Goal: Task Accomplishment & Management: Manage account settings

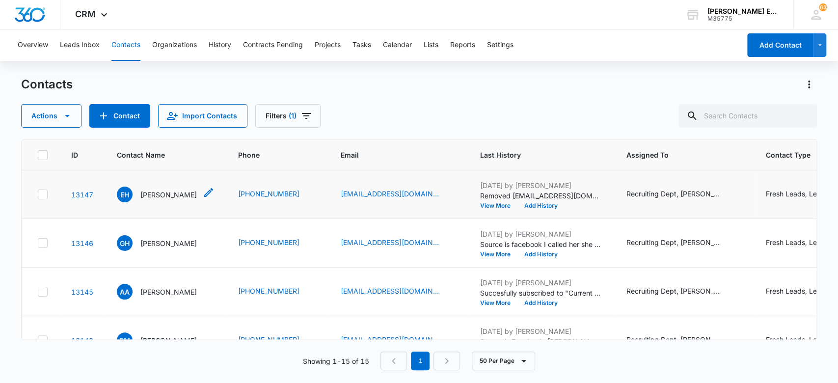
click at [192, 194] on p "[PERSON_NAME]" at bounding box center [168, 194] width 56 height 10
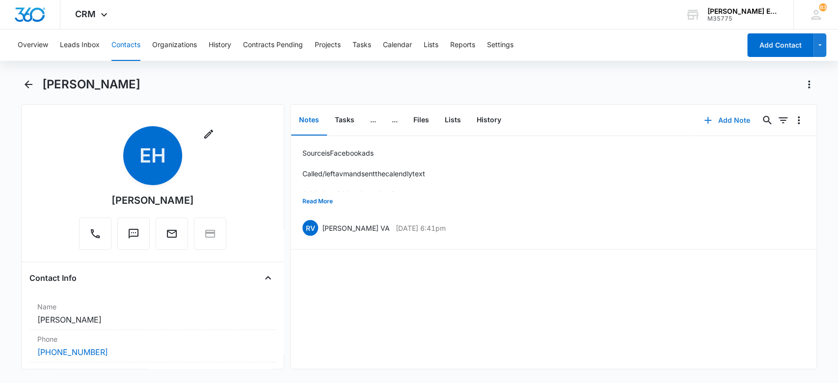
click at [718, 116] on button "Add Note" at bounding box center [726, 120] width 65 height 24
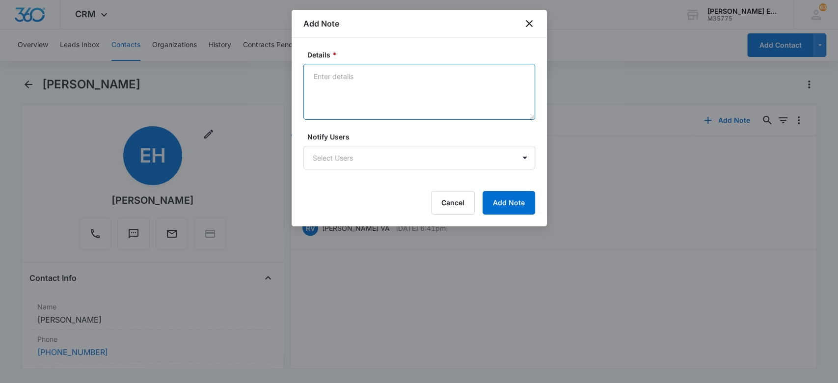
click at [357, 74] on textarea "Details *" at bounding box center [419, 92] width 232 height 56
type textarea "2nd follow-up call/vm and text"
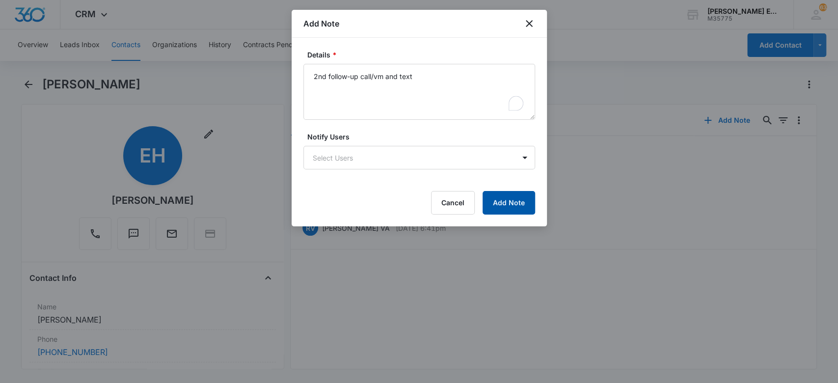
click at [490, 197] on button "Add Note" at bounding box center [508, 203] width 53 height 24
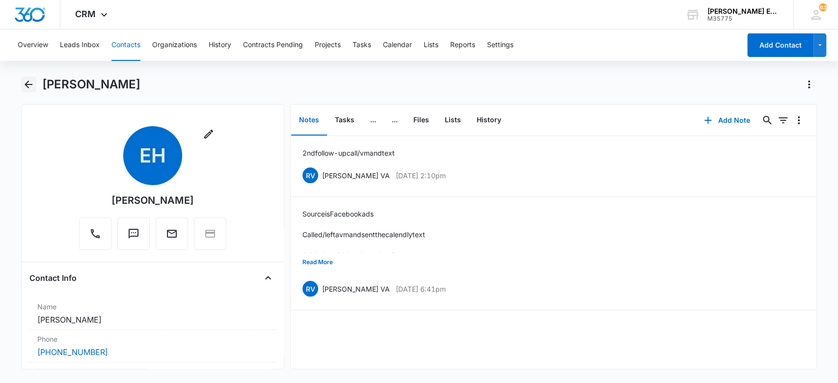
click at [27, 80] on icon "Back" at bounding box center [29, 85] width 12 height 12
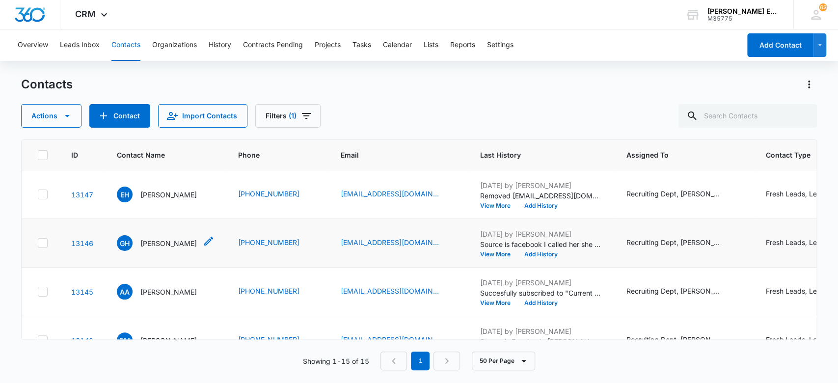
click at [176, 242] on p "[PERSON_NAME]" at bounding box center [168, 243] width 56 height 10
drag, startPoint x: 176, startPoint y: 242, endPoint x: 174, endPoint y: 250, distance: 8.6
click at [176, 245] on p "[PERSON_NAME]" at bounding box center [168, 243] width 56 height 10
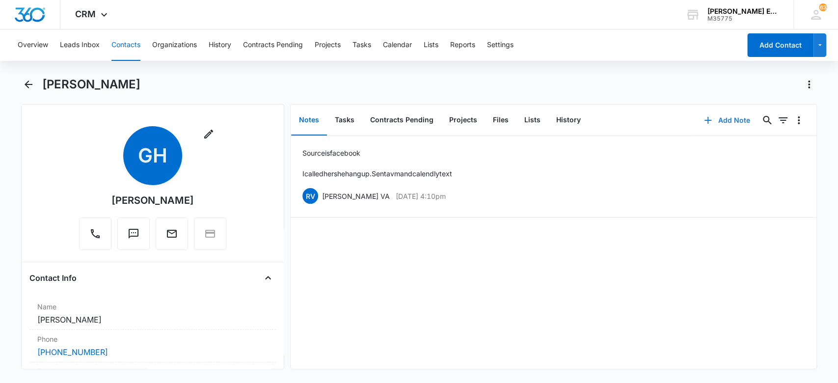
click at [719, 120] on button "Add Note" at bounding box center [726, 120] width 65 height 24
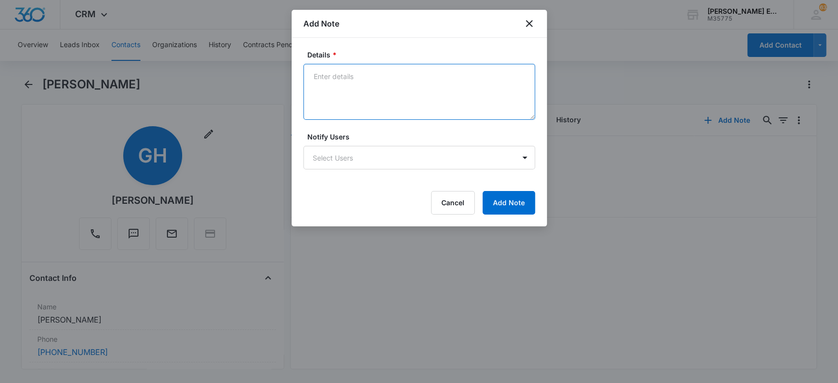
click at [495, 68] on textarea "Details *" at bounding box center [419, 92] width 232 height 56
type textarea "2nd follow-up call/vn and text"
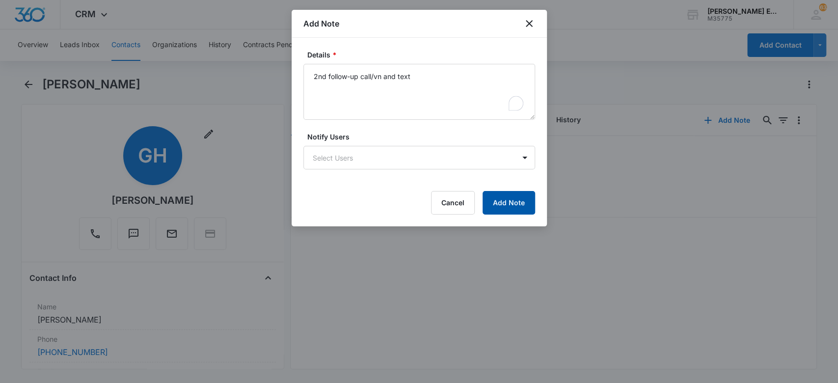
click at [507, 202] on button "Add Note" at bounding box center [508, 203] width 53 height 24
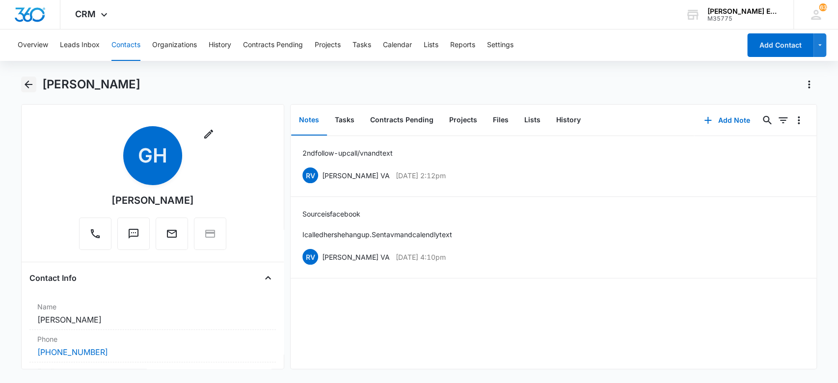
click at [31, 80] on icon "Back" at bounding box center [29, 85] width 12 height 12
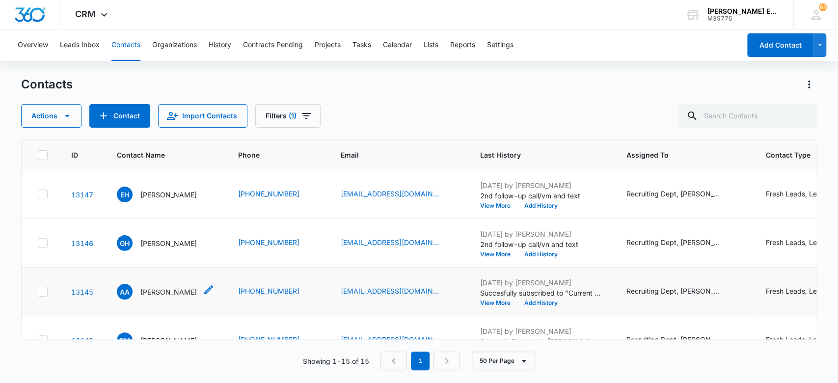
click at [161, 291] on p "[PERSON_NAME]" at bounding box center [168, 292] width 56 height 10
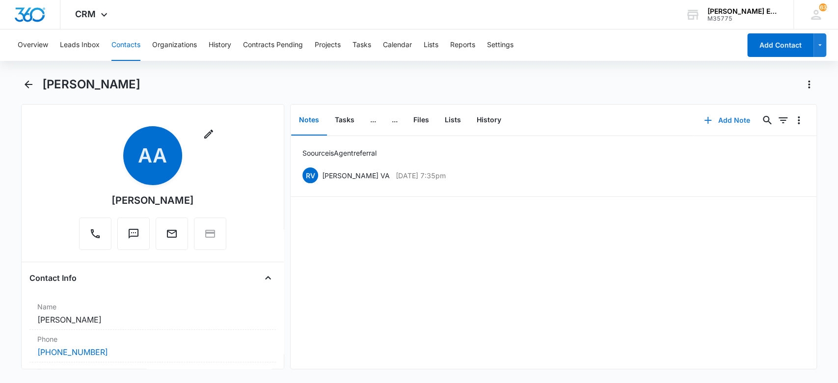
click at [722, 120] on button "Add Note" at bounding box center [726, 120] width 65 height 24
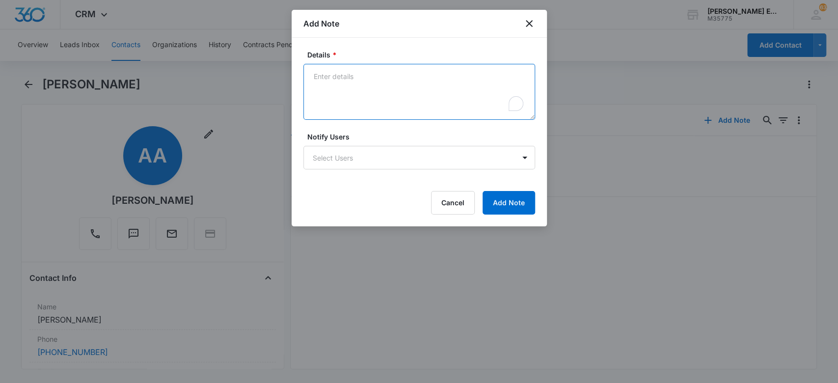
click at [400, 77] on textarea "Details *" at bounding box center [419, 92] width 232 height 56
type textarea "2nd follow-up call/vn and text"
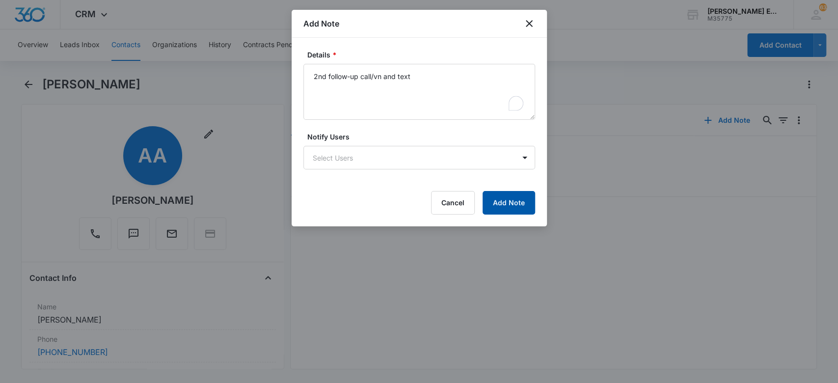
click at [502, 202] on button "Add Note" at bounding box center [508, 203] width 53 height 24
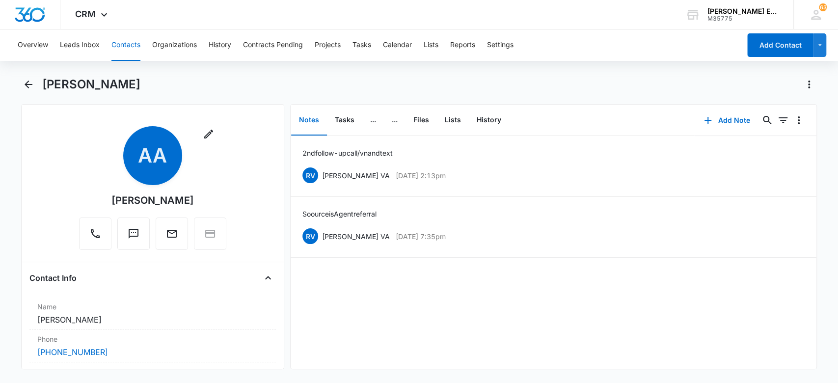
click at [502, 202] on li "Soource is Agent referral [PERSON_NAME] VA [DATE] 7:35pm Delete Edit" at bounding box center [554, 227] width 526 height 61
click at [27, 85] on icon "Back" at bounding box center [29, 85] width 12 height 12
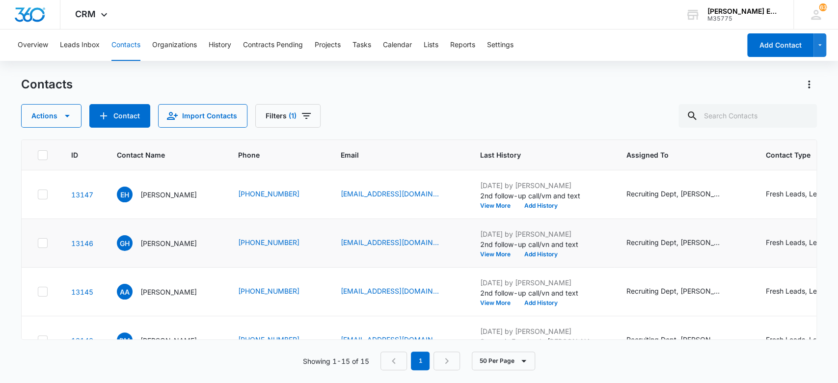
scroll to position [131, 0]
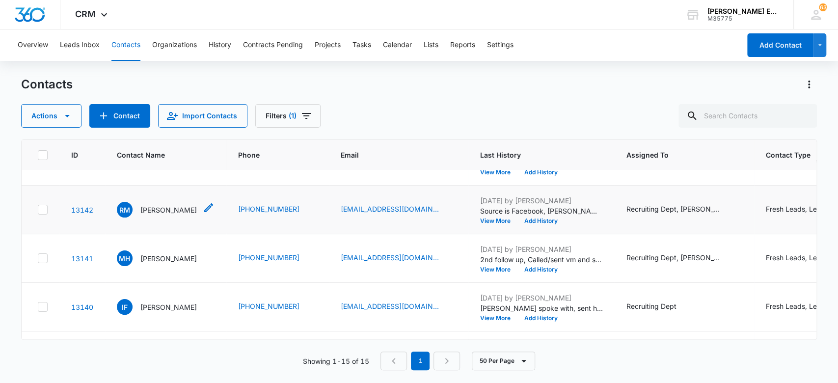
click at [153, 207] on p "[PERSON_NAME]" at bounding box center [168, 210] width 56 height 10
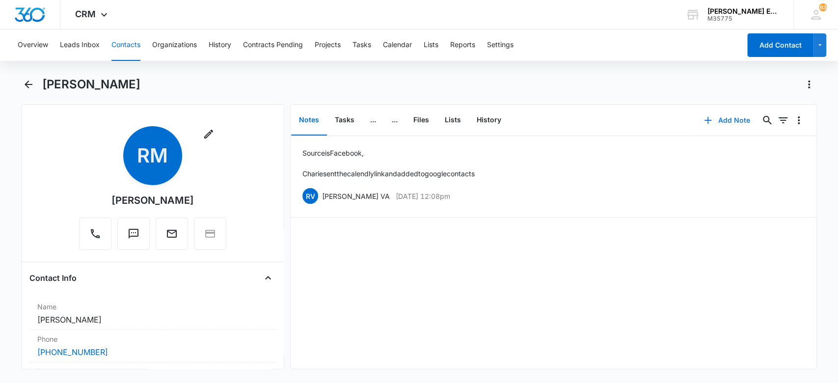
click at [731, 116] on button "Add Note" at bounding box center [726, 120] width 65 height 24
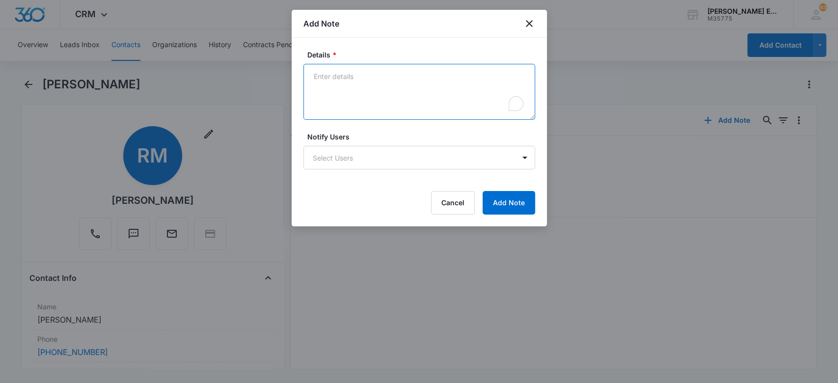
click at [439, 106] on textarea "Details *" at bounding box center [419, 92] width 232 height 56
type textarea "2nd follow-up call/vm and sent text"
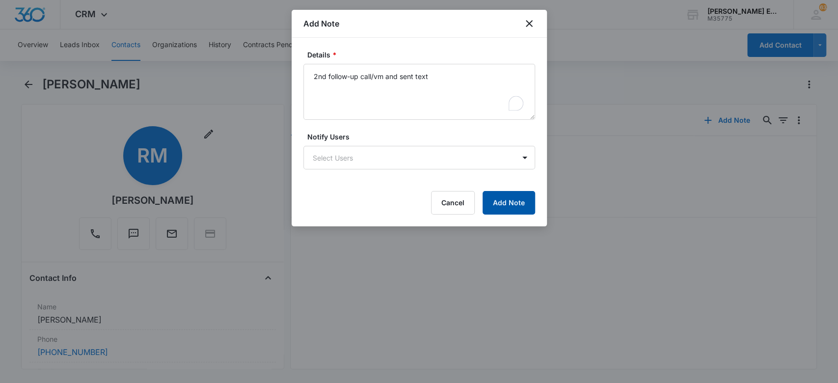
drag, startPoint x: 520, startPoint y: 201, endPoint x: 514, endPoint y: 198, distance: 6.8
click at [520, 201] on button "Add Note" at bounding box center [508, 203] width 53 height 24
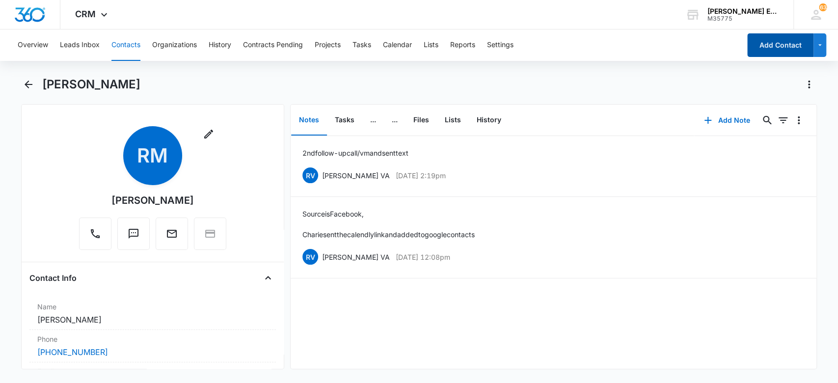
click at [776, 41] on button "Add Contact" at bounding box center [780, 45] width 66 height 24
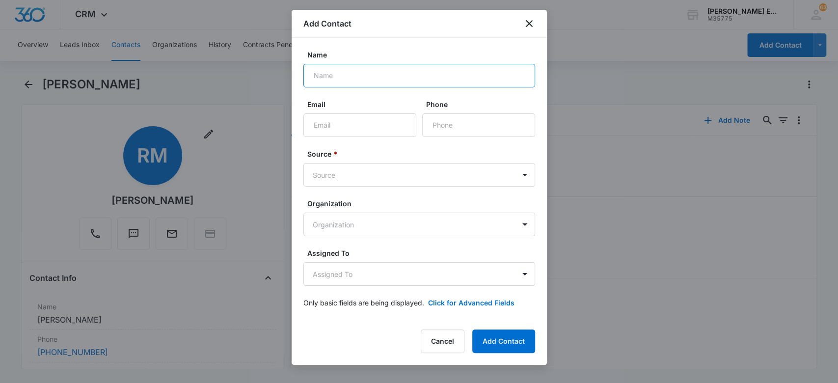
paste input "[PERSON_NAME]"
type input "[PERSON_NAME]"
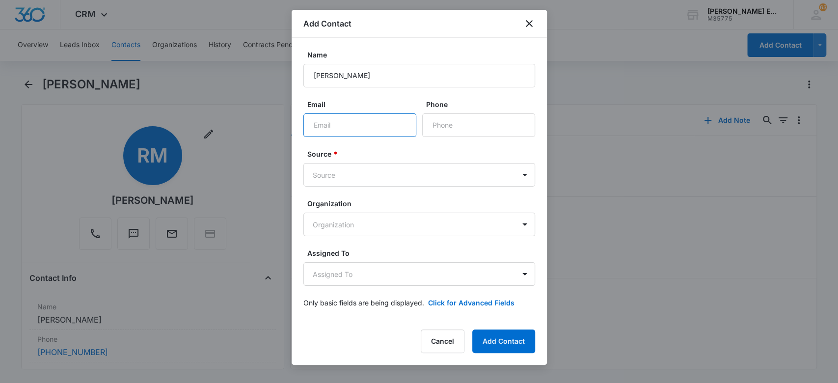
drag, startPoint x: 394, startPoint y: 128, endPoint x: 351, endPoint y: 126, distance: 43.2
click at [351, 126] on input "Email" at bounding box center [359, 125] width 113 height 24
paste input "[EMAIL_ADDRESS][DOMAIN_NAME]"
type input "[EMAIL_ADDRESS][DOMAIN_NAME]"
paste input "[PHONE_NUMBER]"
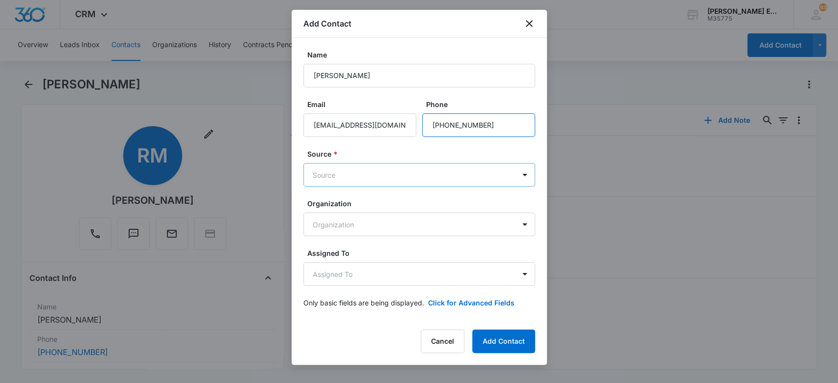
type input "[PHONE_NUMBER]"
click at [435, 167] on body "CRM Apps Websites CRM Email Social Brand [PERSON_NAME] Estates and Homes M35775…" at bounding box center [419, 191] width 838 height 383
type input "tx"
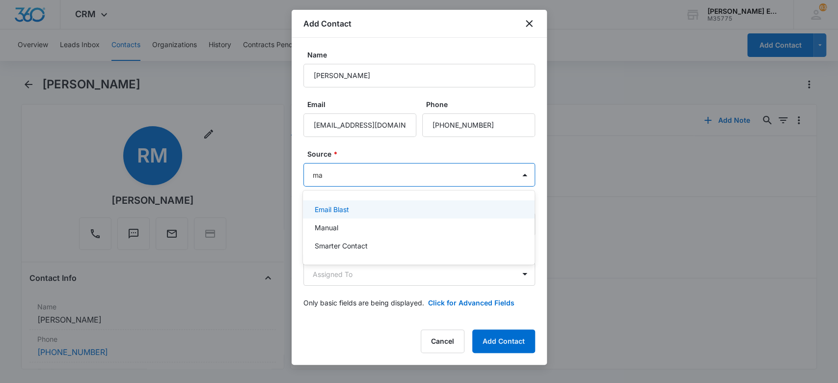
type input "man"
click at [349, 207] on div "Manual" at bounding box center [418, 209] width 206 height 10
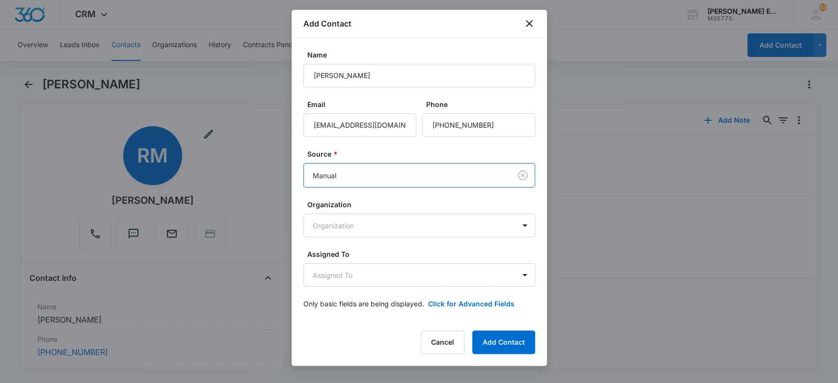
click at [355, 156] on label "Source *" at bounding box center [423, 154] width 232 height 10
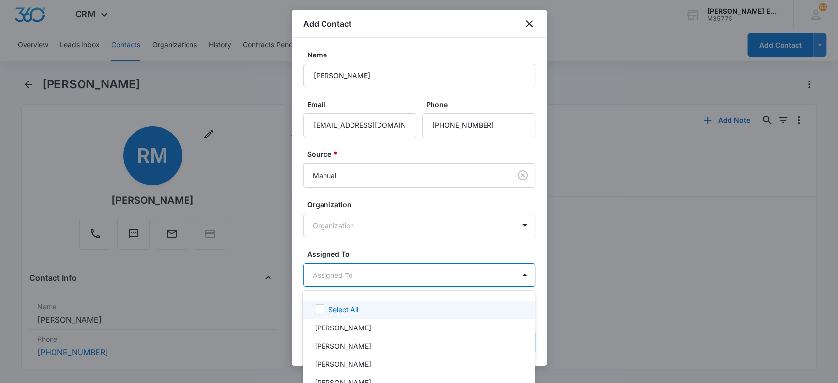
click at [365, 267] on body "CRM Apps Websites CRM Email Social Brand [PERSON_NAME] Estates and Homes M35775…" at bounding box center [419, 191] width 838 height 383
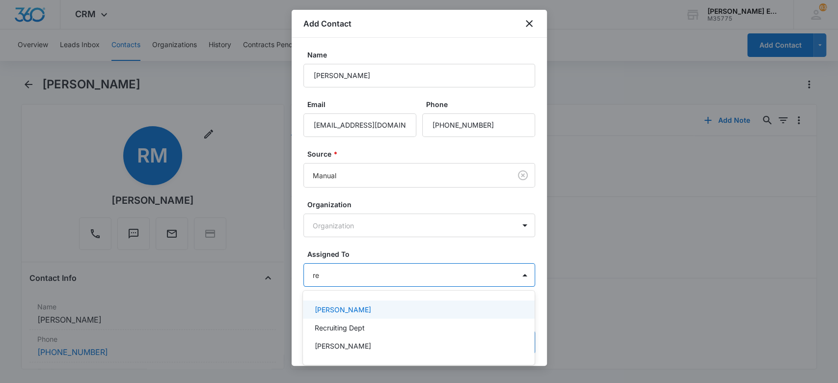
type input "rec"
click at [377, 314] on div "Recruiting Dept" at bounding box center [418, 309] width 206 height 10
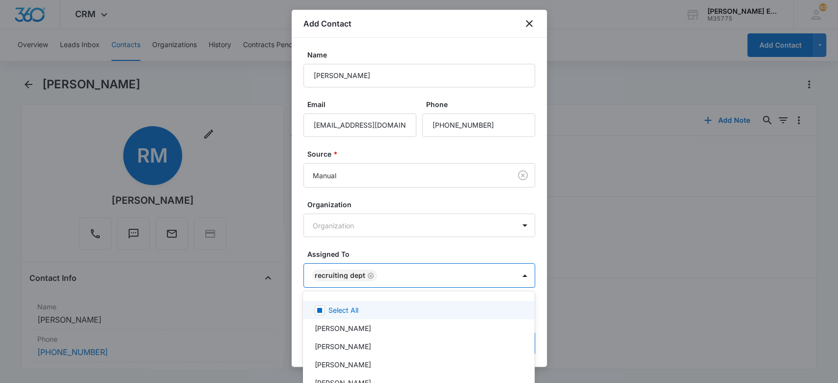
click at [407, 248] on div at bounding box center [419, 191] width 838 height 383
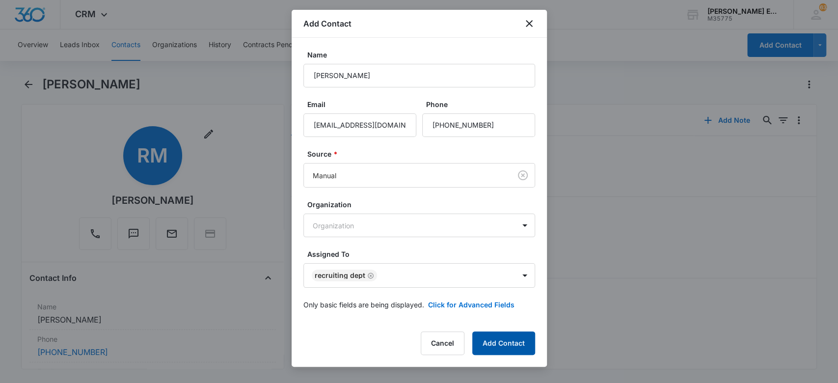
click at [520, 352] on button "Add Contact" at bounding box center [503, 343] width 63 height 24
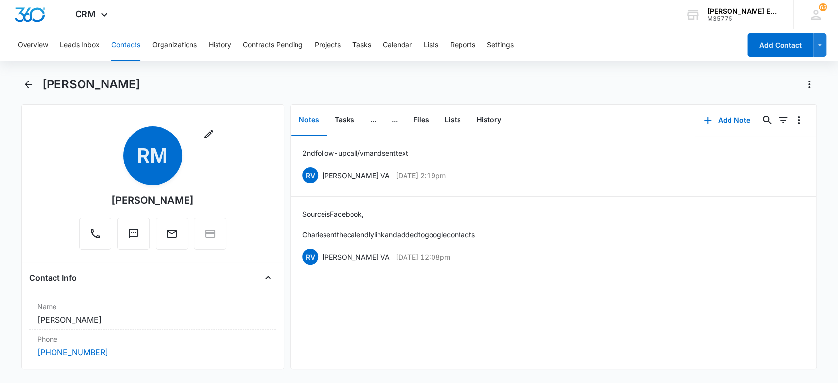
click at [133, 45] on button "Contacts" at bounding box center [125, 44] width 29 height 31
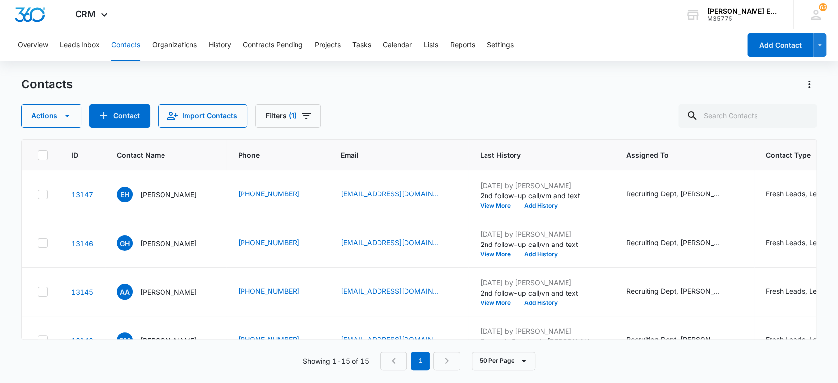
scroll to position [131, 0]
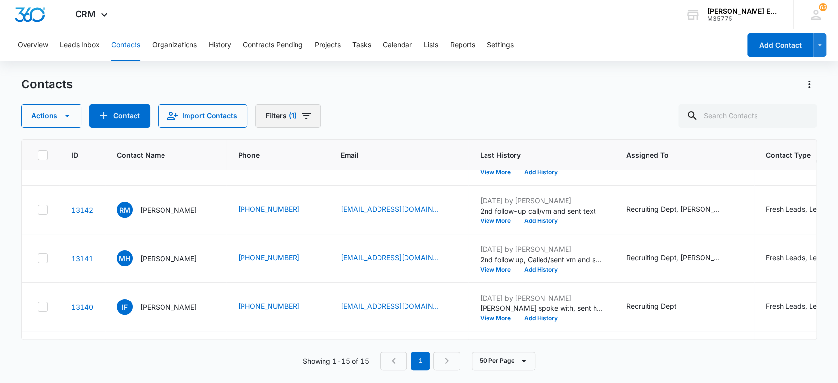
click at [274, 111] on button "Filters (1)" at bounding box center [287, 116] width 65 height 24
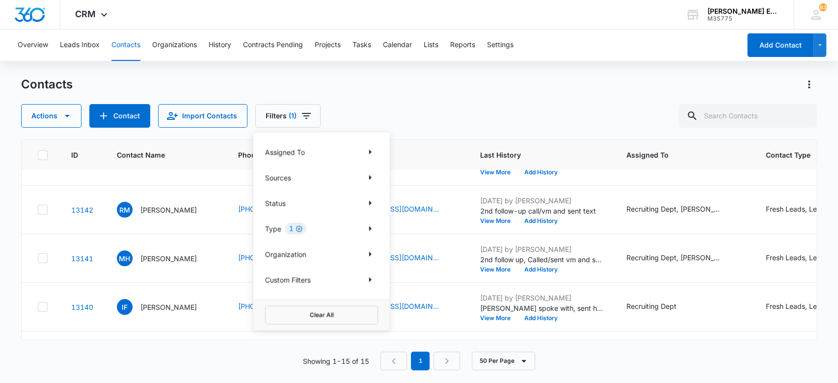
click at [299, 227] on icon "Clear" at bounding box center [298, 228] width 7 height 7
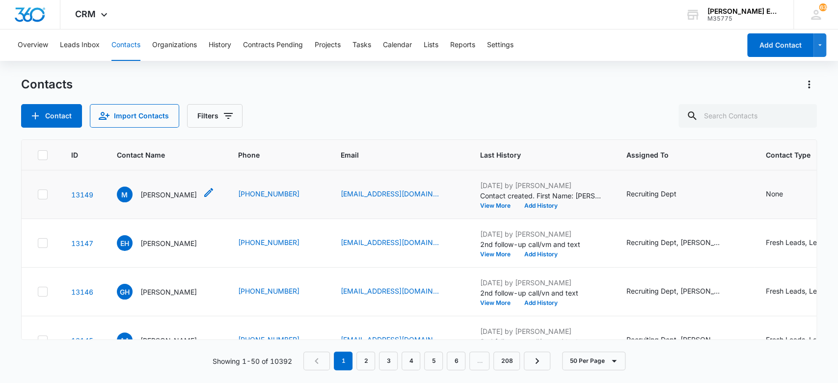
click at [155, 193] on p "[PERSON_NAME]" at bounding box center [168, 194] width 56 height 10
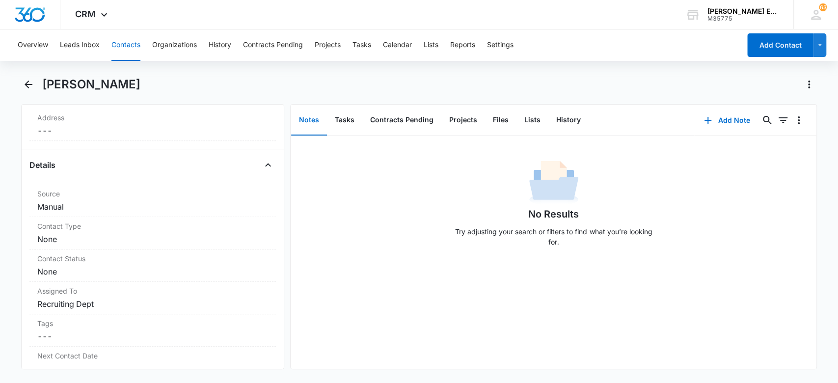
scroll to position [332, 0]
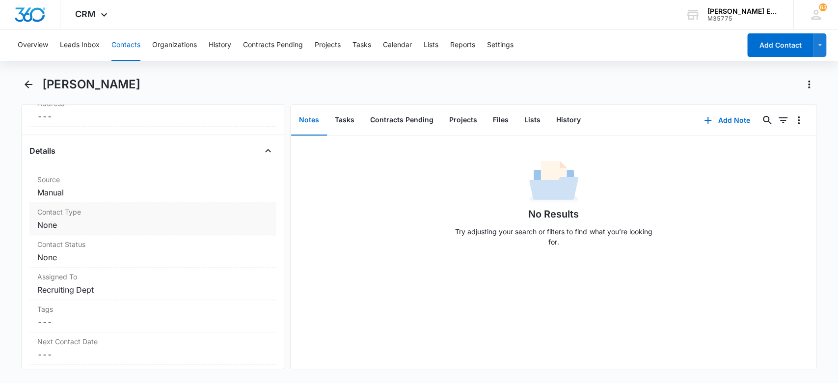
click at [169, 220] on dd "Cancel Save Changes None" at bounding box center [152, 225] width 231 height 12
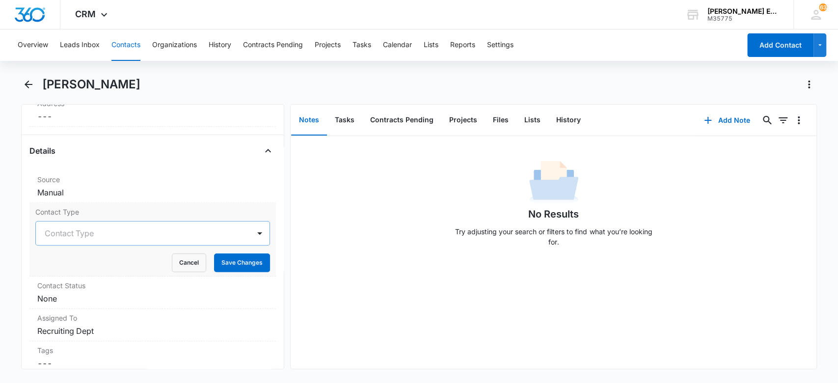
click at [153, 230] on div at bounding box center [141, 233] width 193 height 14
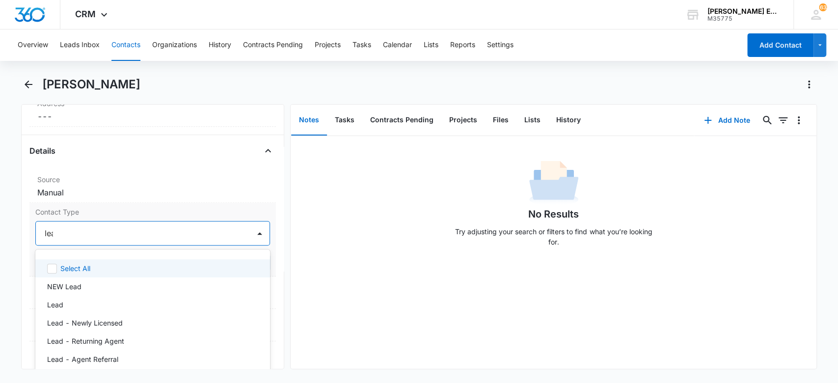
type input "lead"
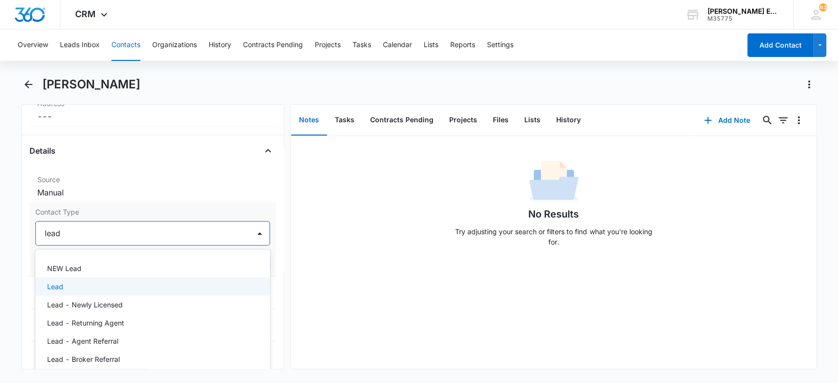
click at [96, 279] on div "Lead" at bounding box center [152, 286] width 235 height 18
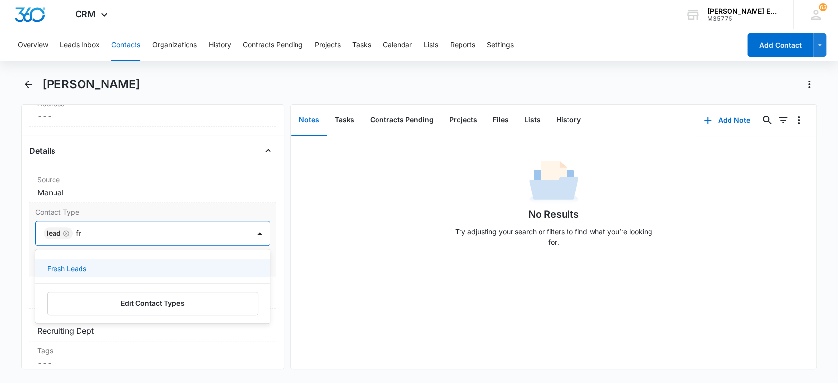
type input "fre"
click at [107, 264] on div "Fresh Leads" at bounding box center [152, 268] width 210 height 10
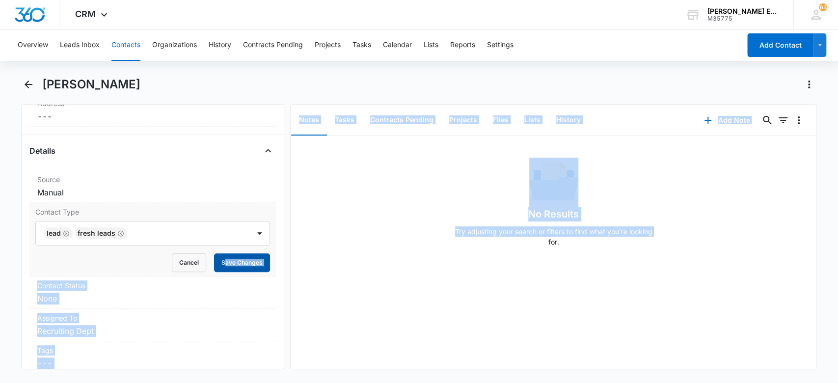
drag, startPoint x: 350, startPoint y: 306, endPoint x: 215, endPoint y: 264, distance: 141.1
click at [215, 264] on div "Remove M Miguel Contact Info Name Cancel Save Changes Miguel Phone Cancel Save …" at bounding box center [419, 236] width 796 height 265
click at [215, 264] on button "Save Changes" at bounding box center [242, 262] width 56 height 19
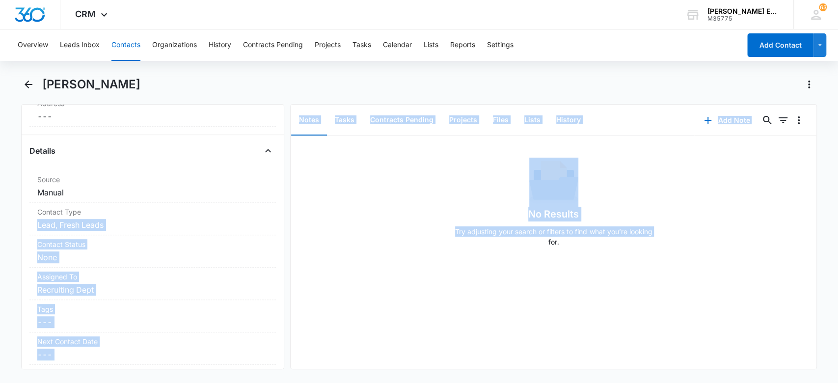
click at [375, 282] on div "No Results Try adjusting your search or filters to find what you’re looking for." at bounding box center [554, 252] width 526 height 233
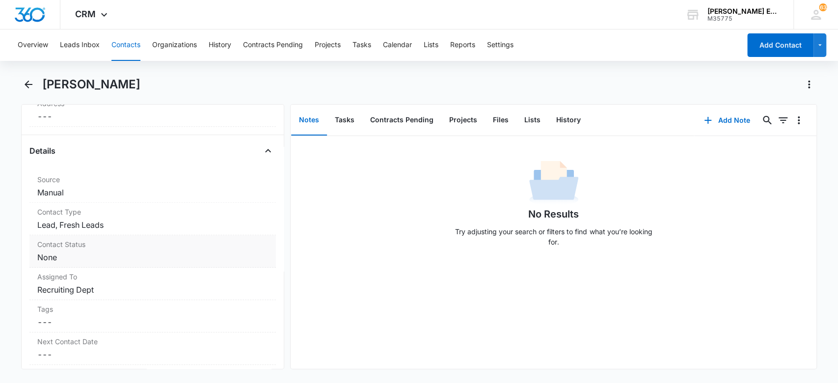
click at [116, 259] on dd "Cancel Save Changes None" at bounding box center [152, 257] width 231 height 12
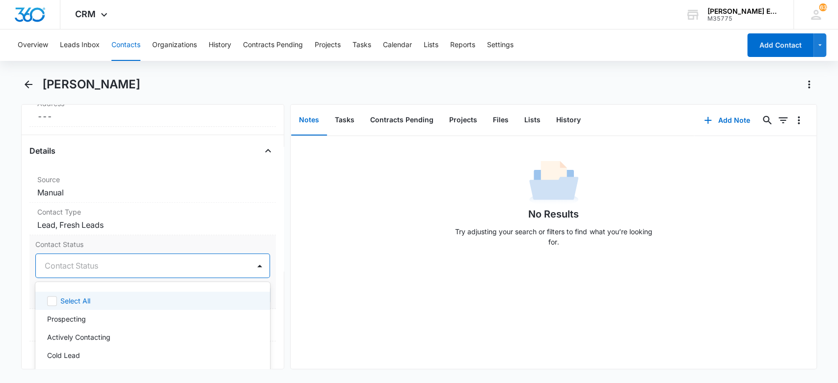
click at [120, 261] on div at bounding box center [141, 266] width 193 height 14
type input "tx"
click at [63, 302] on p "[GEOGRAPHIC_DATA]-01" at bounding box center [88, 300] width 83 height 10
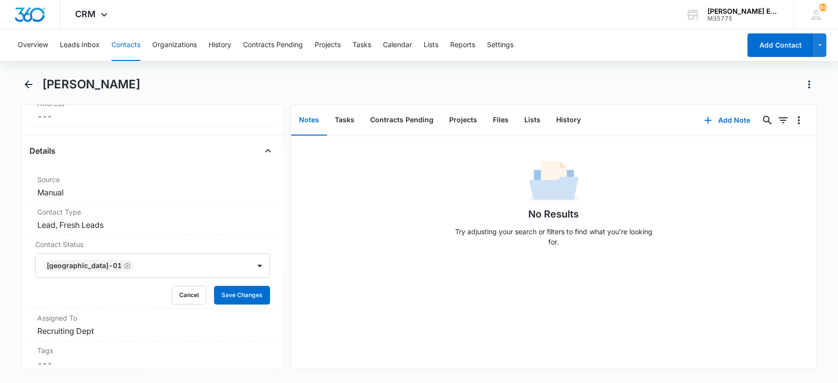
drag, startPoint x: 336, startPoint y: 229, endPoint x: 291, endPoint y: 278, distance: 67.0
click at [337, 229] on div "No Results Try adjusting your search or filters to find what you’re looking for." at bounding box center [554, 206] width 526 height 97
click at [245, 292] on button "Save Changes" at bounding box center [242, 295] width 56 height 19
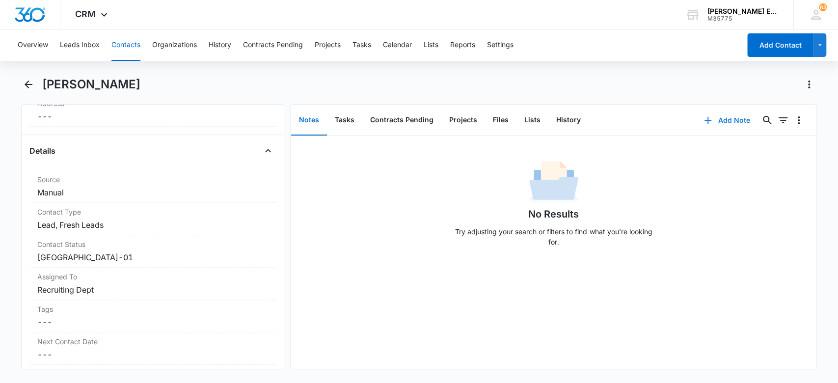
click at [707, 119] on button "Add Note" at bounding box center [726, 120] width 65 height 24
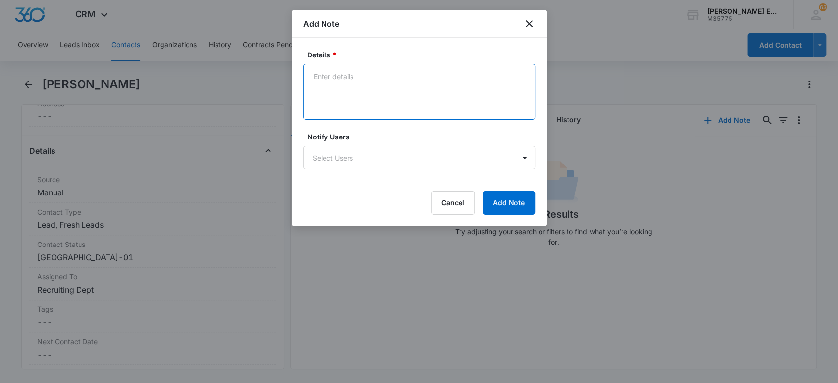
click at [403, 81] on textarea "Details *" at bounding box center [419, 92] width 232 height 56
type textarea "Scheduled a calendly call"
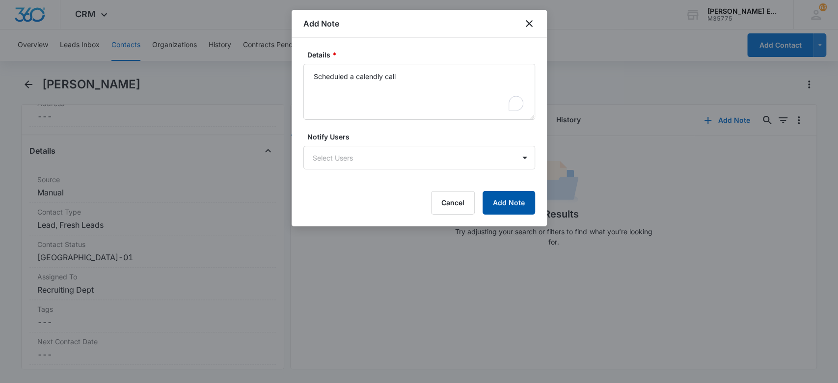
click at [521, 209] on button "Add Note" at bounding box center [508, 203] width 53 height 24
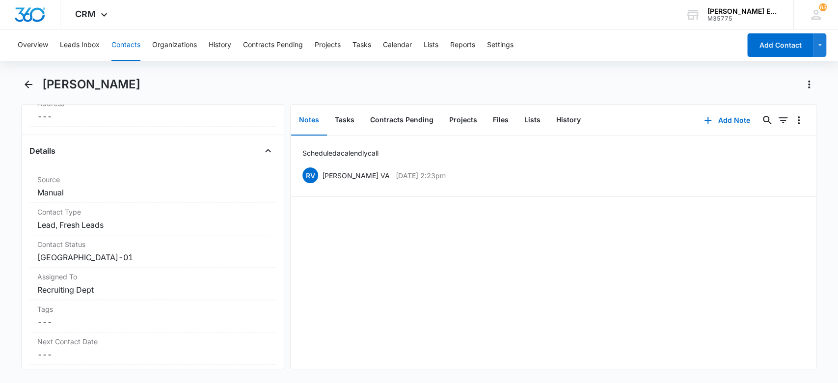
click at [123, 42] on button "Contacts" at bounding box center [125, 44] width 29 height 31
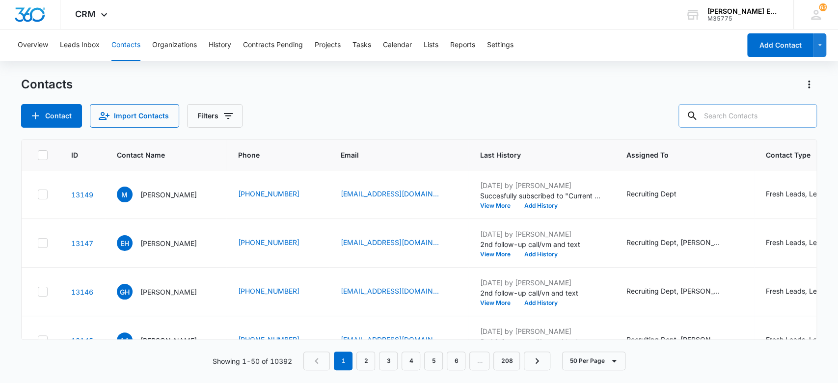
drag, startPoint x: 744, startPoint y: 119, endPoint x: 745, endPoint y: 112, distance: 6.5
click at [744, 117] on input "text" at bounding box center [747, 116] width 138 height 24
type input "ivi"
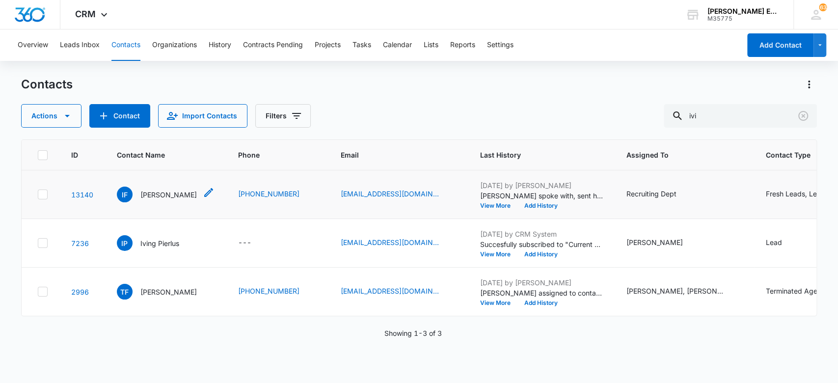
click at [154, 194] on p "[PERSON_NAME]" at bounding box center [168, 194] width 56 height 10
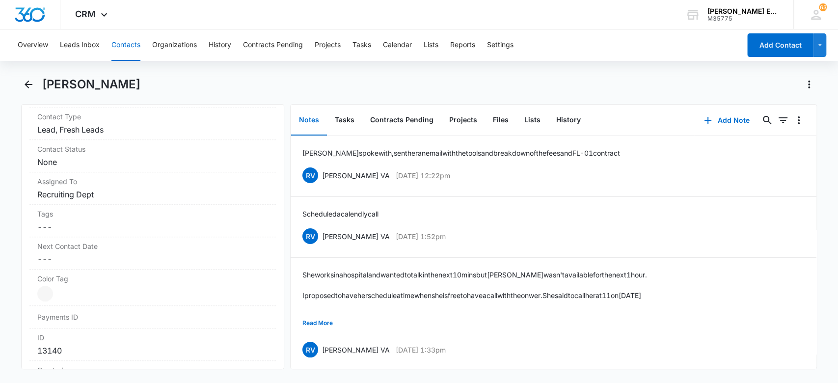
scroll to position [394, 0]
click at [205, 154] on label "Contact Type" at bounding box center [152, 150] width 231 height 10
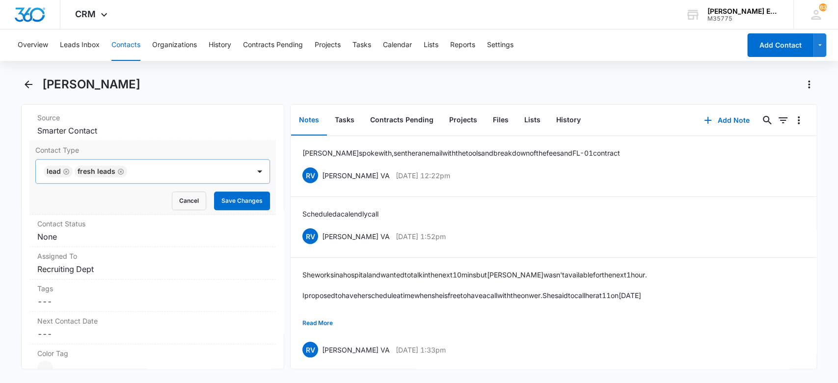
click at [119, 168] on icon "Remove Fresh Leads" at bounding box center [120, 171] width 7 height 7
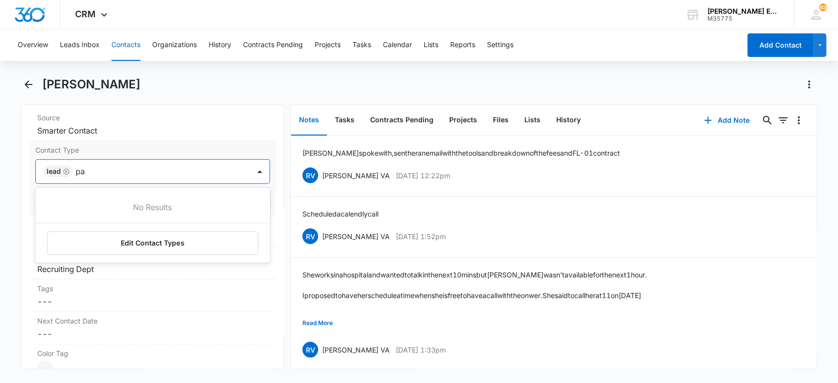
type input "p"
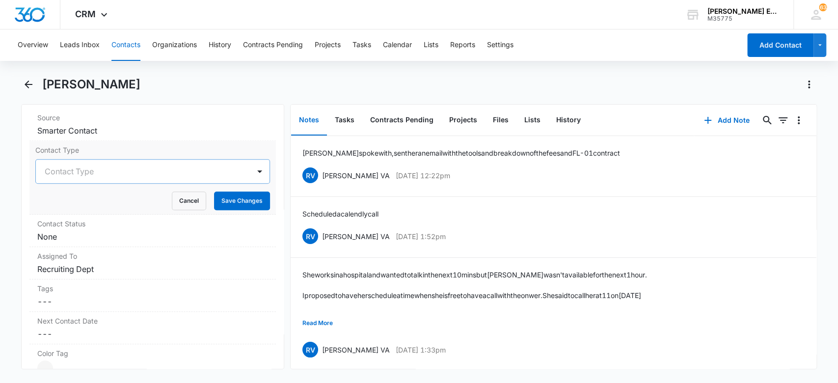
click at [5, 204] on main "Ivi Figueroa Remove IF Ivi Figueroa Contact Info Name Cancel Save Changes Ivi F…" at bounding box center [419, 229] width 838 height 304
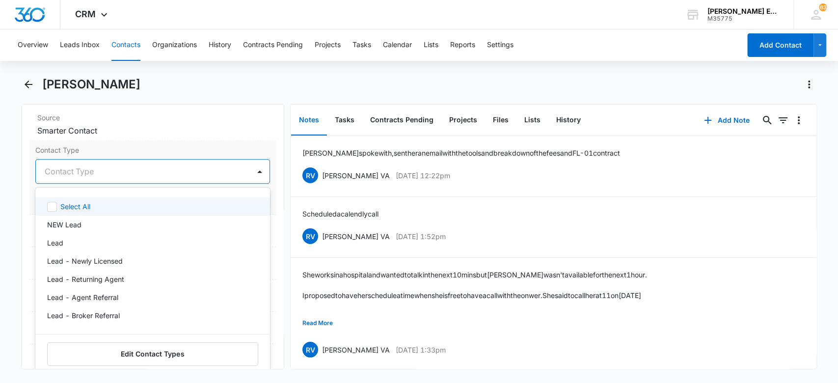
click at [101, 174] on div at bounding box center [141, 171] width 193 height 14
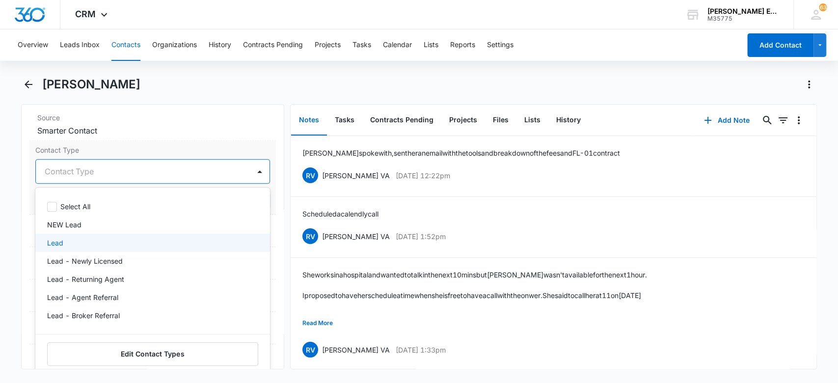
click at [46, 241] on div "Lead" at bounding box center [152, 243] width 235 height 18
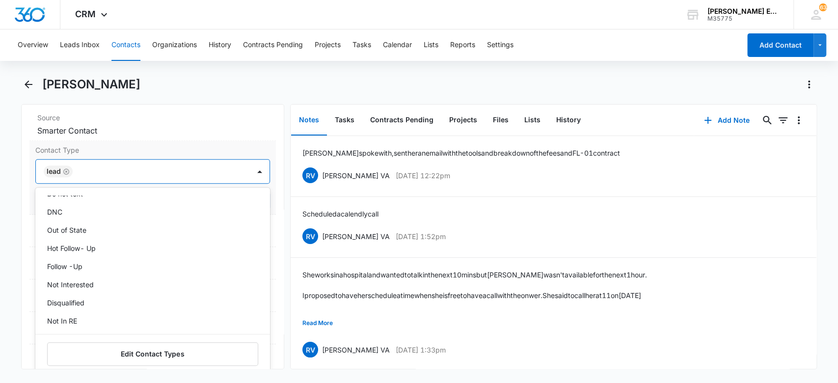
scroll to position [778, 0]
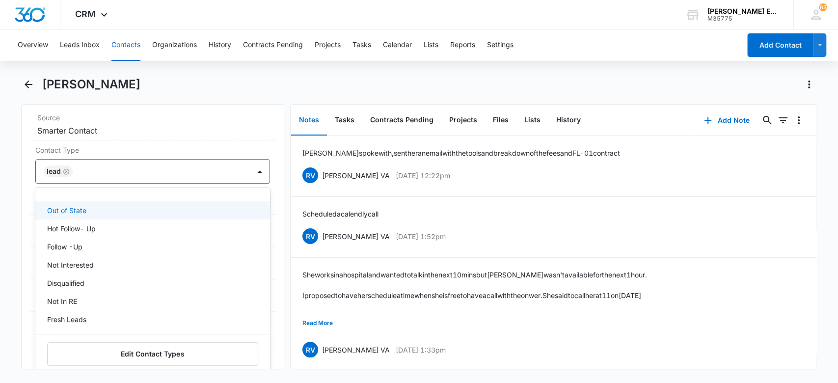
click at [6, 209] on main "Ivi Figueroa Remove IF Ivi Figueroa Contact Info Name Cancel Save Changes Ivi F…" at bounding box center [419, 229] width 838 height 304
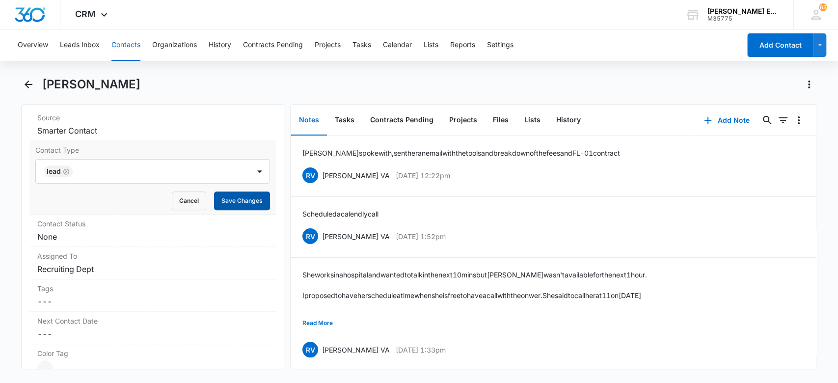
click at [239, 197] on button "Save Changes" at bounding box center [242, 200] width 56 height 19
